Goal: Information Seeking & Learning: Learn about a topic

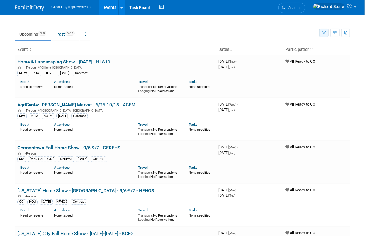
click at [322, 31] on icon "button" at bounding box center [324, 33] width 4 height 4
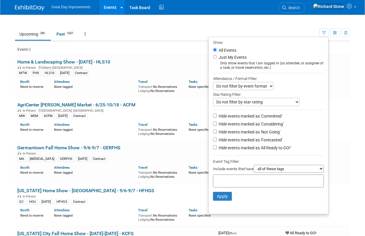
click at [244, 180] on input "text" at bounding box center [239, 180] width 47 height 6
type input "mt"
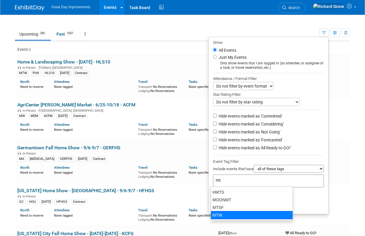
click at [225, 215] on div "MTW" at bounding box center [252, 215] width 82 height 8
type input "MTW"
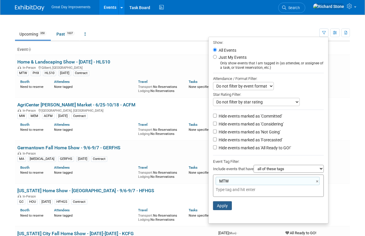
click at [215, 202] on button "Apply" at bounding box center [222, 206] width 19 height 9
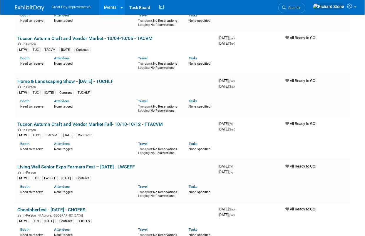
scroll to position [327, 0]
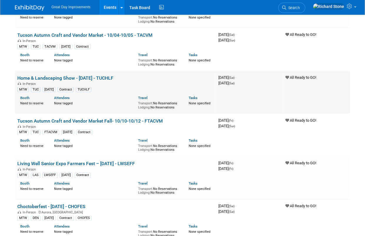
click at [100, 77] on link "Home & Landscaping Show - [DATE] - TUCHLF" at bounding box center [65, 78] width 96 height 6
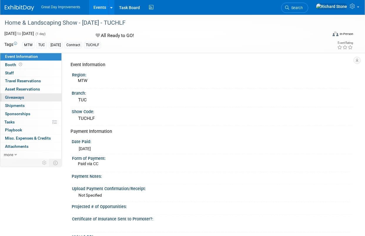
click at [27, 96] on link "0 Giveaways 0" at bounding box center [30, 98] width 61 height 8
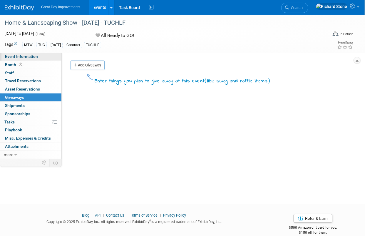
click at [14, 57] on span "Event Information" at bounding box center [21, 56] width 33 height 5
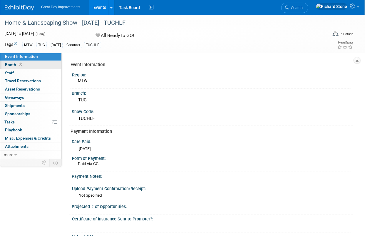
click at [14, 68] on link "Booth" at bounding box center [30, 65] width 61 height 8
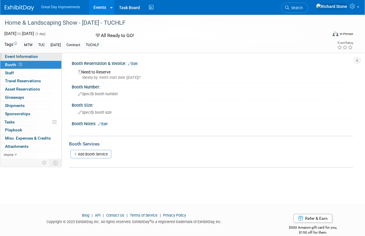
click at [23, 60] on link "Event Information" at bounding box center [30, 57] width 61 height 8
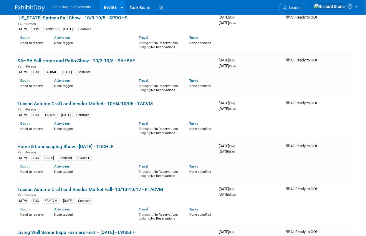
scroll to position [308, 0]
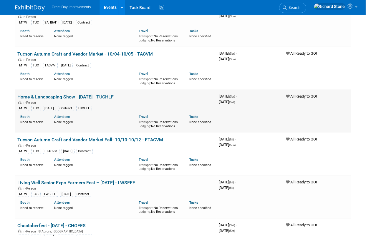
click at [21, 94] on link "Home & Landscaping Show - [DATE] - TUCHLF" at bounding box center [66, 97] width 96 height 6
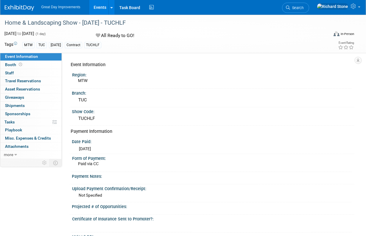
drag, startPoint x: 5, startPoint y: 22, endPoint x: 132, endPoint y: 23, distance: 127.1
click at [132, 23] on div "Home & Landscaping Show - [DATE] - TUCHLF" at bounding box center [164, 23] width 322 height 11
drag, startPoint x: 132, startPoint y: 23, endPoint x: 125, endPoint y: 23, distance: 6.5
copy div "Home & Landscaping Show - [DATE] - TUCHLF"
